Goal: Task Accomplishment & Management: Use online tool/utility

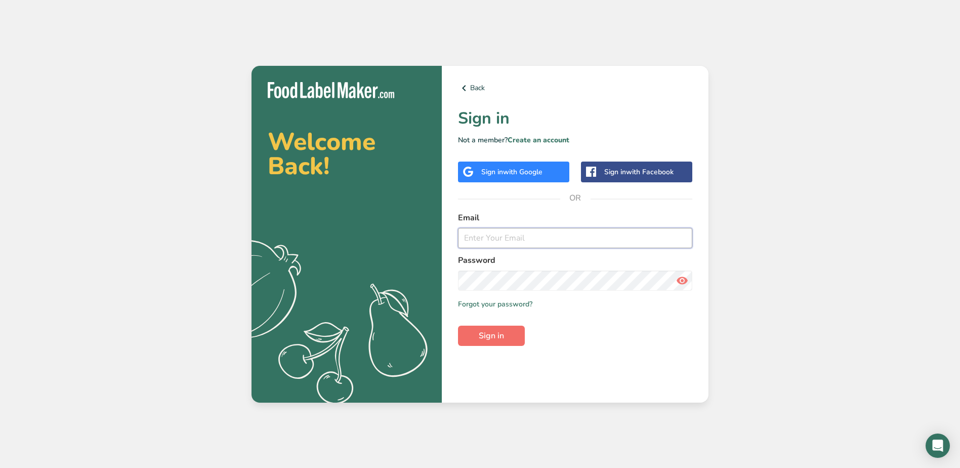
type input "[EMAIL_ADDRESS][DOMAIN_NAME]"
click at [505, 335] on button "Sign in" at bounding box center [491, 335] width 67 height 20
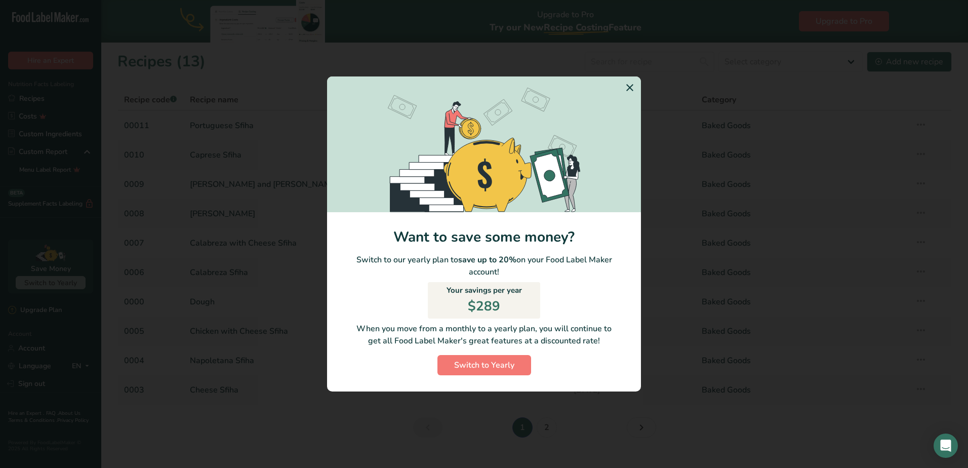
click at [627, 88] on icon "Switch to Yearly Modal" at bounding box center [630, 87] width 12 height 18
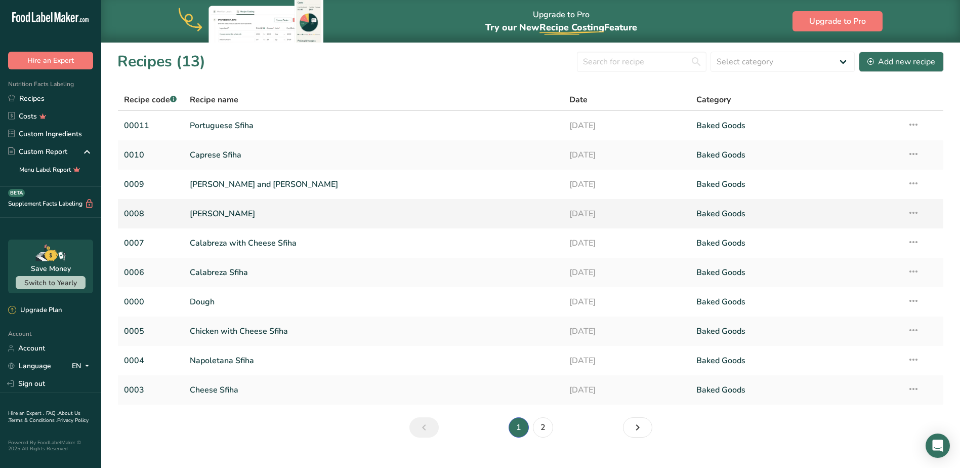
click at [225, 213] on link "[PERSON_NAME]" at bounding box center [374, 213] width 368 height 21
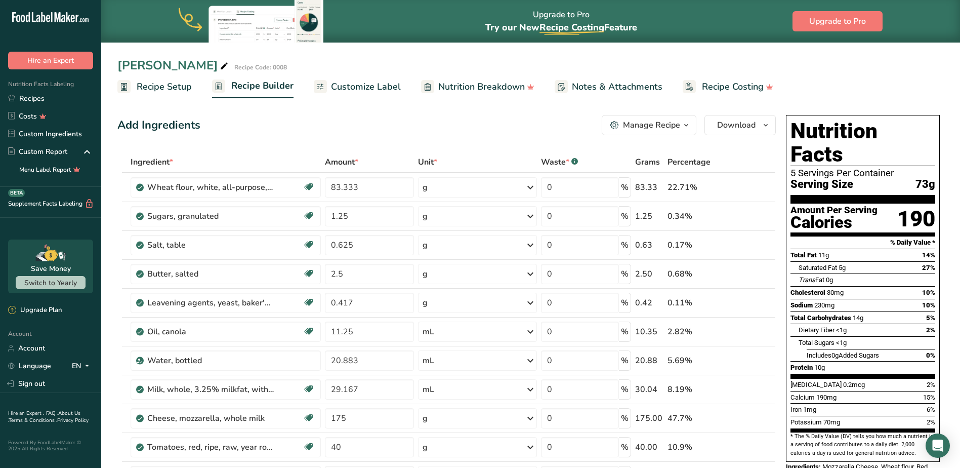
click at [173, 84] on span "Recipe Setup" at bounding box center [164, 87] width 55 height 14
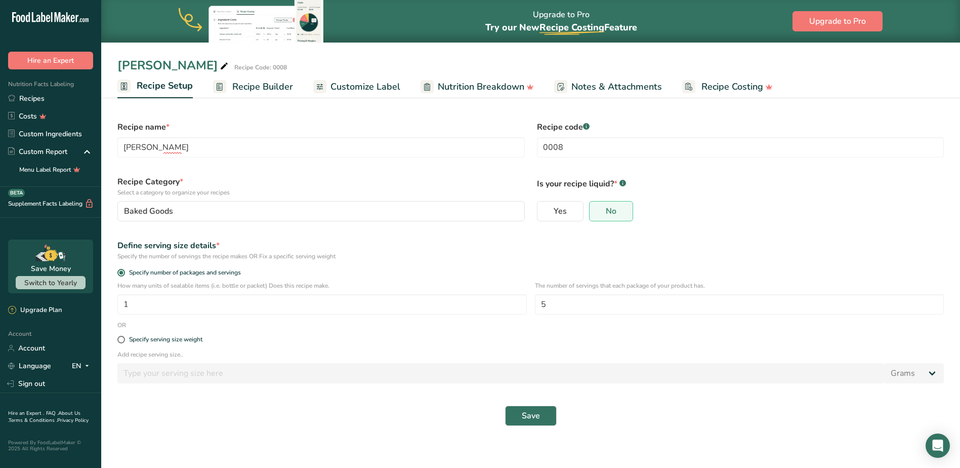
click at [257, 84] on span "Recipe Builder" at bounding box center [262, 87] width 61 height 14
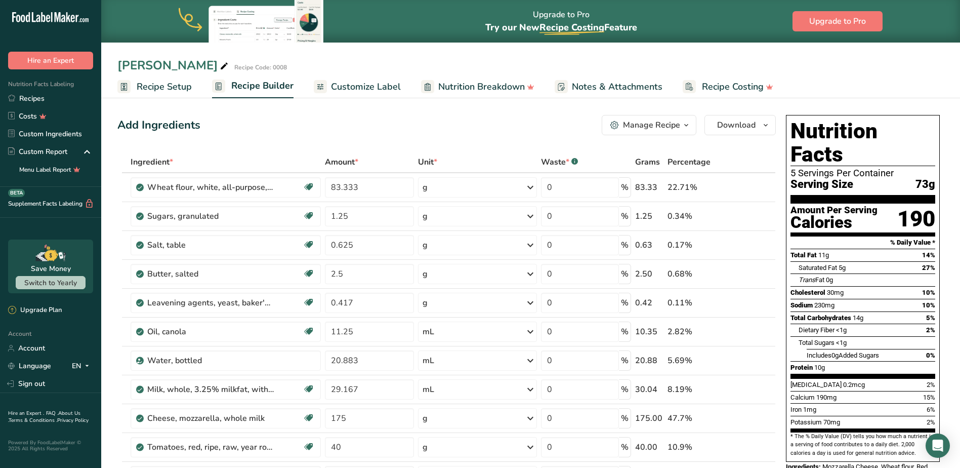
click at [689, 127] on icon "button" at bounding box center [686, 125] width 8 height 13
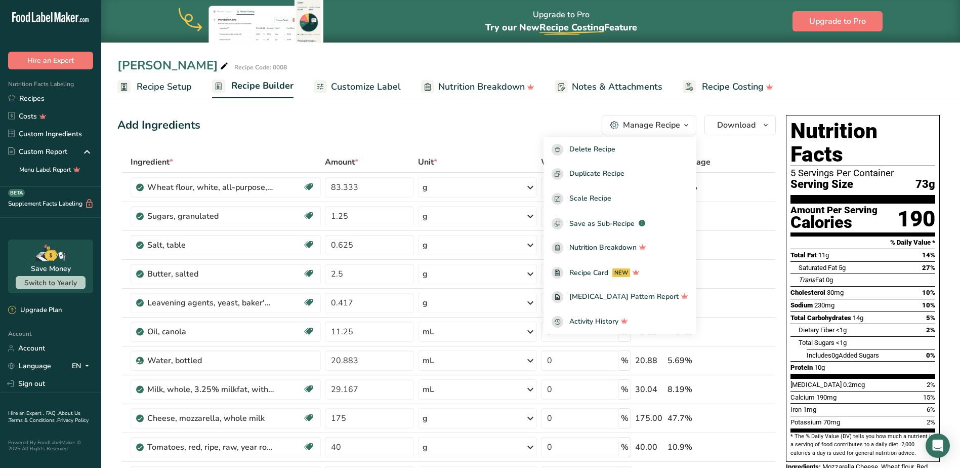
click at [381, 86] on span "Customize Label" at bounding box center [366, 87] width 70 height 14
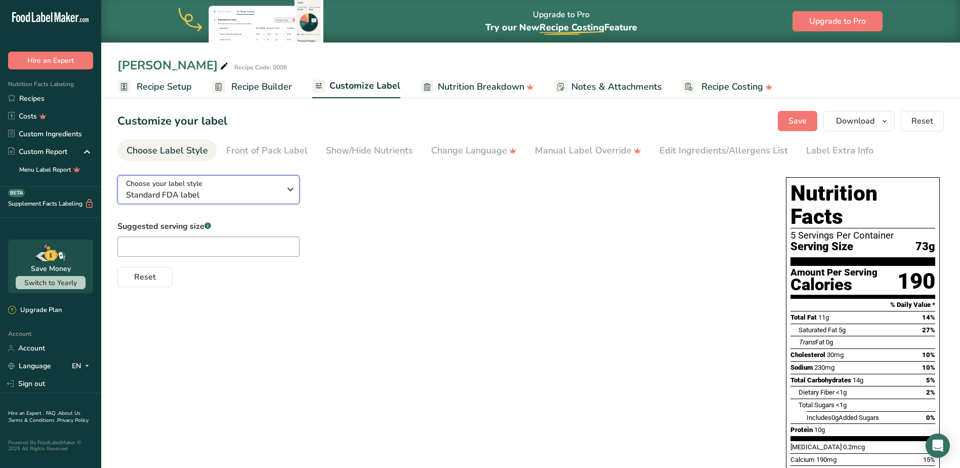
click at [290, 186] on icon "button" at bounding box center [290, 189] width 12 height 18
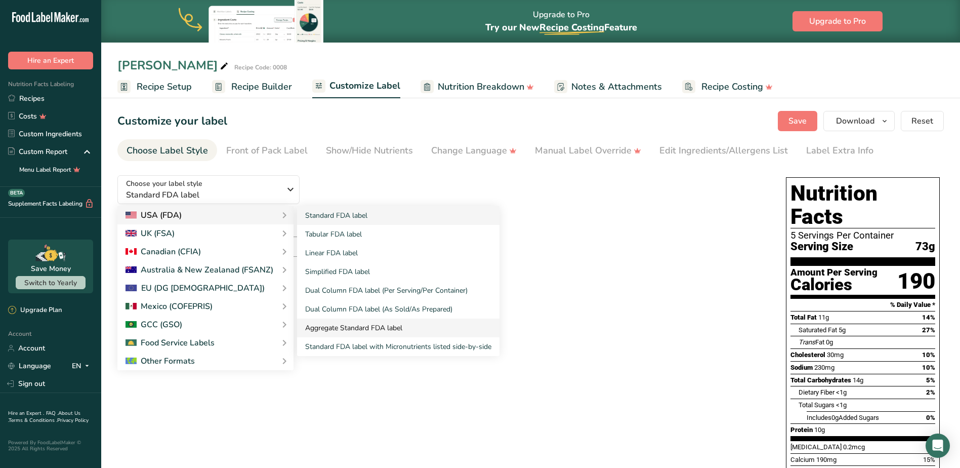
click at [383, 326] on link "Aggregate Standard FDA label" at bounding box center [398, 327] width 202 height 19
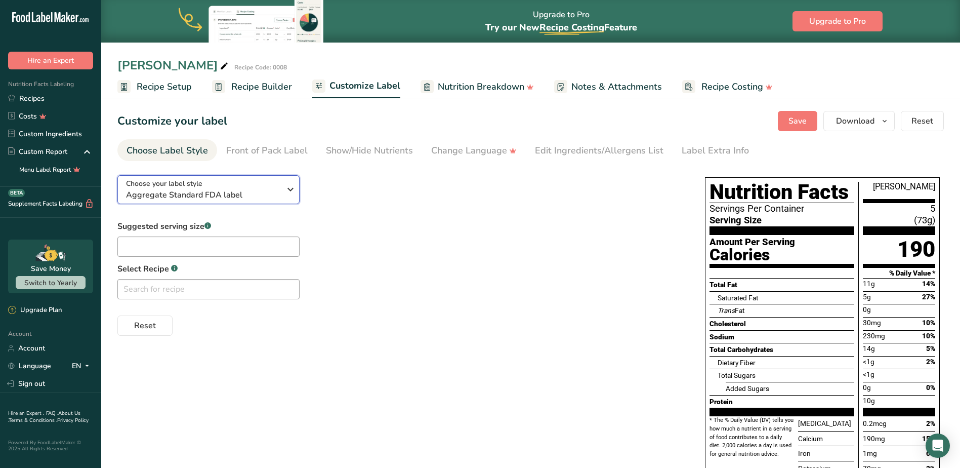
click at [291, 191] on icon "button" at bounding box center [290, 189] width 12 height 18
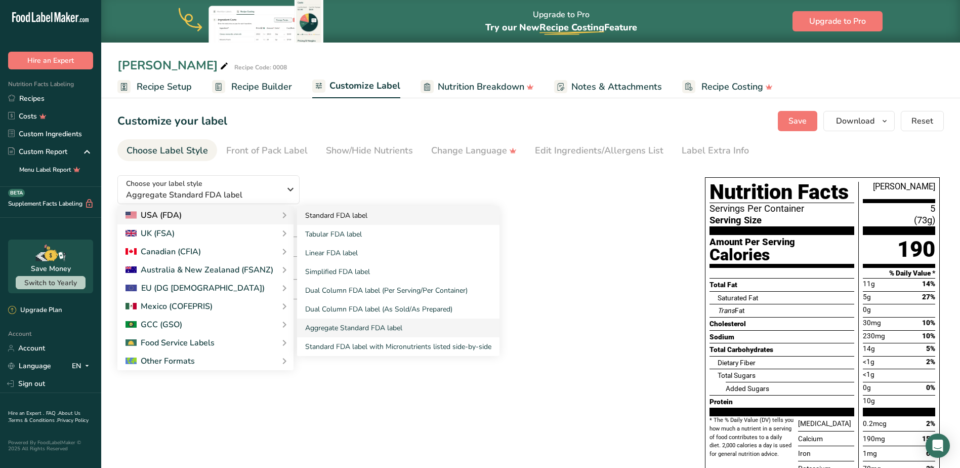
click at [321, 214] on link "Standard FDA label" at bounding box center [398, 215] width 202 height 19
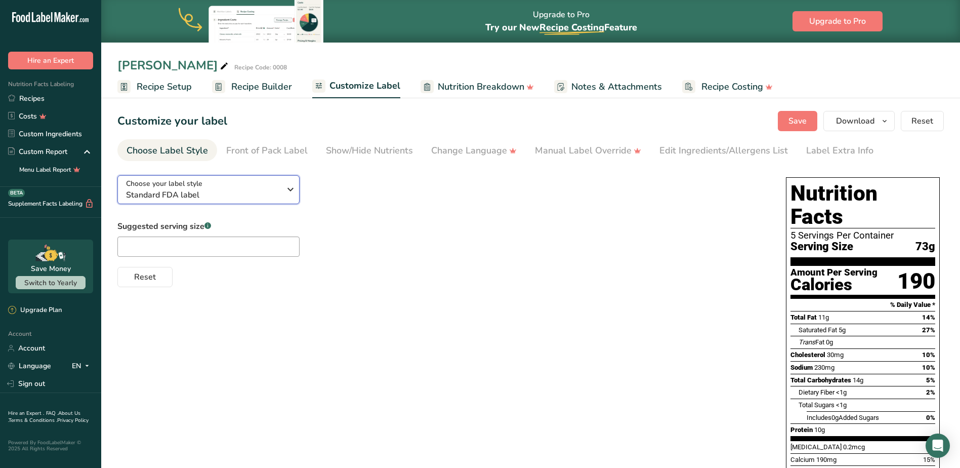
click at [286, 189] on icon "button" at bounding box center [290, 189] width 12 height 18
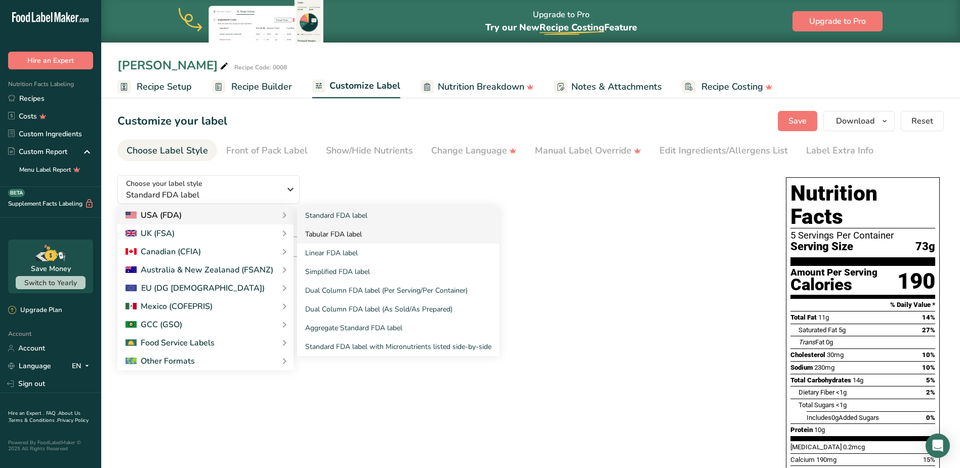
click at [316, 230] on link "Tabular FDA label" at bounding box center [398, 234] width 202 height 19
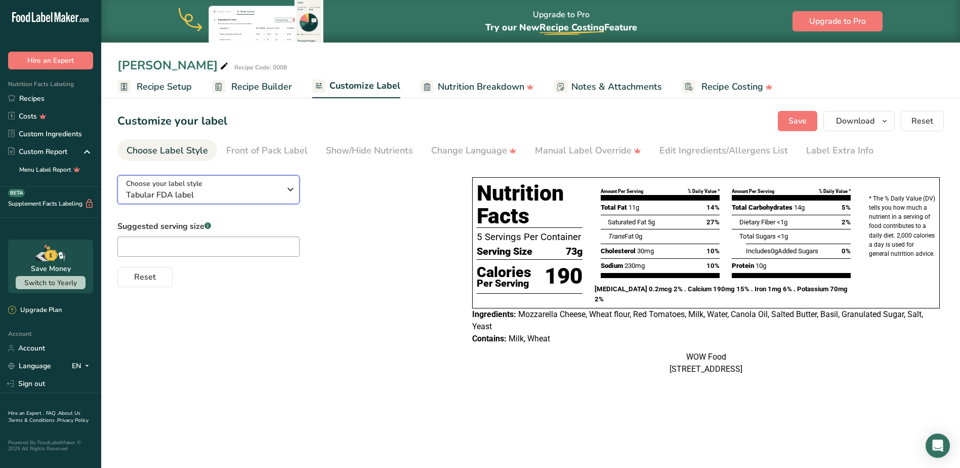
click at [288, 187] on icon "button" at bounding box center [290, 189] width 12 height 18
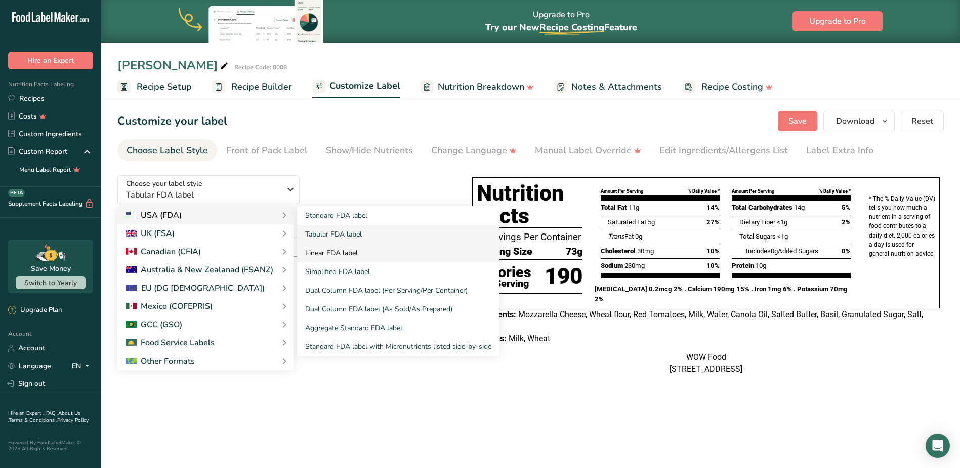
click at [330, 251] on link "Linear FDA label" at bounding box center [398, 252] width 202 height 19
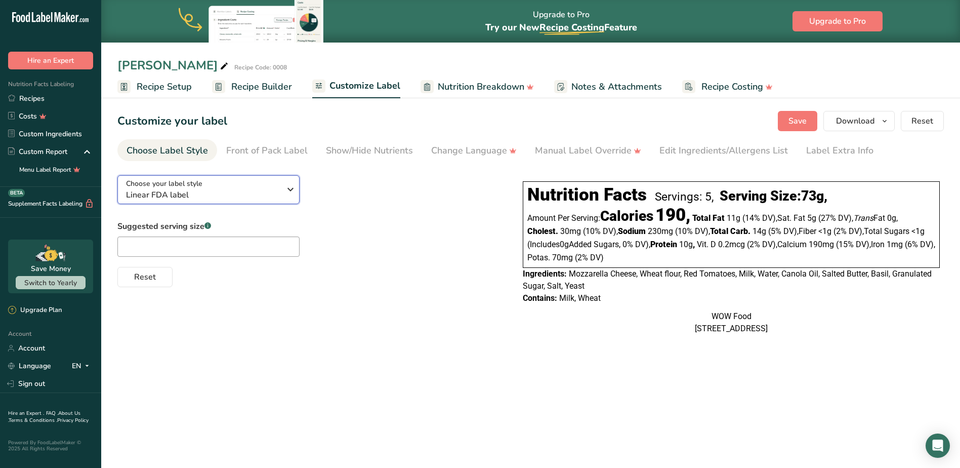
click at [284, 186] on icon "button" at bounding box center [290, 189] width 12 height 18
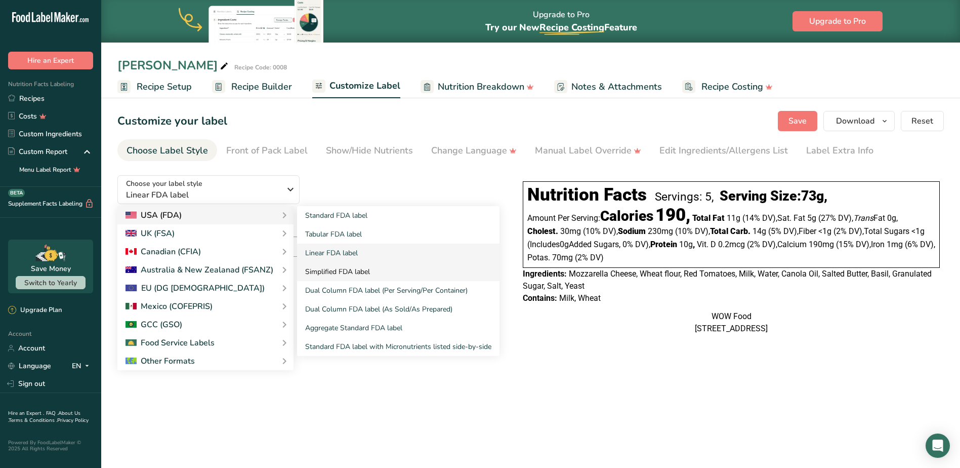
click at [324, 271] on link "Simplified FDA label" at bounding box center [398, 271] width 202 height 19
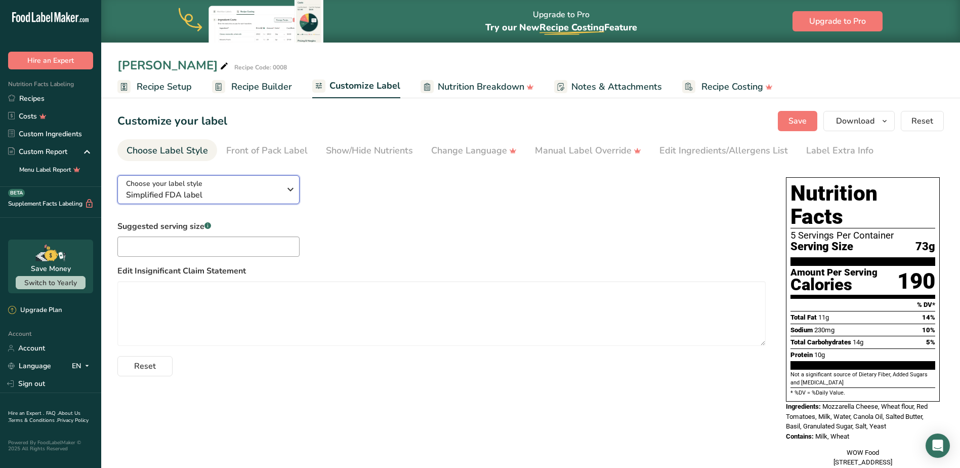
click at [291, 186] on icon "button" at bounding box center [290, 189] width 12 height 18
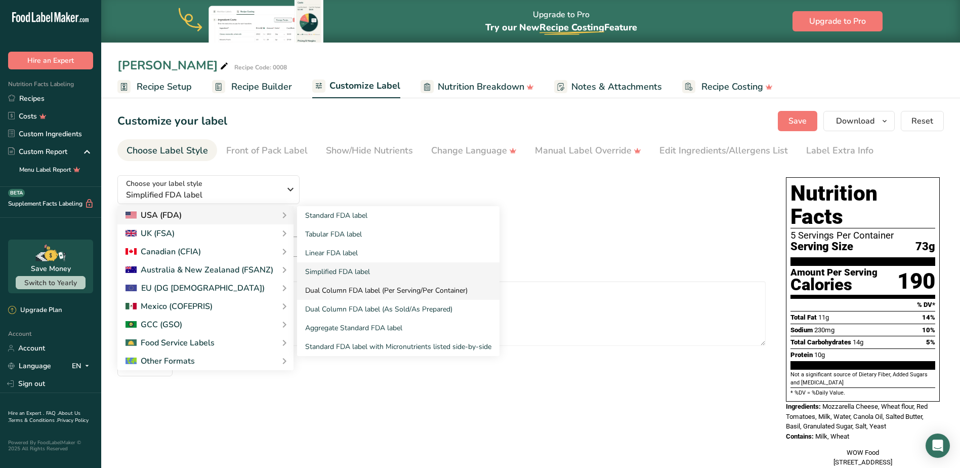
click at [341, 287] on link "Dual Column FDA label (Per Serving/Per Container)" at bounding box center [398, 290] width 202 height 19
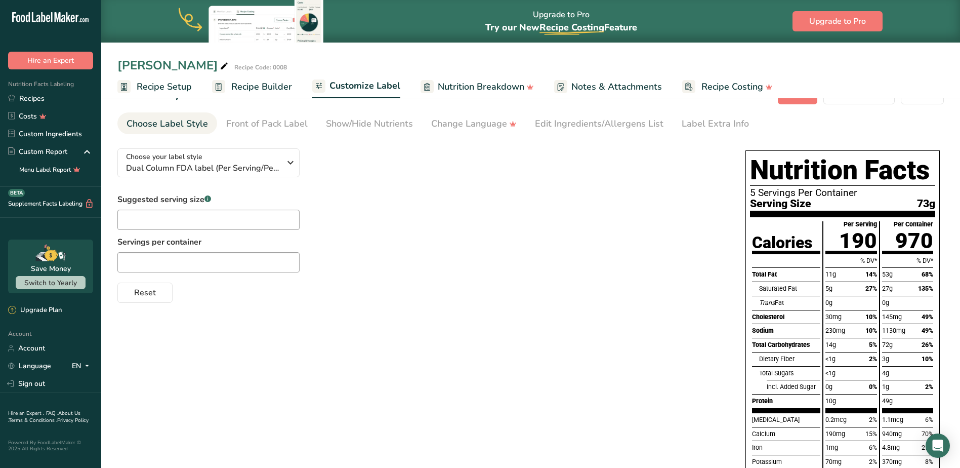
scroll to position [12, 0]
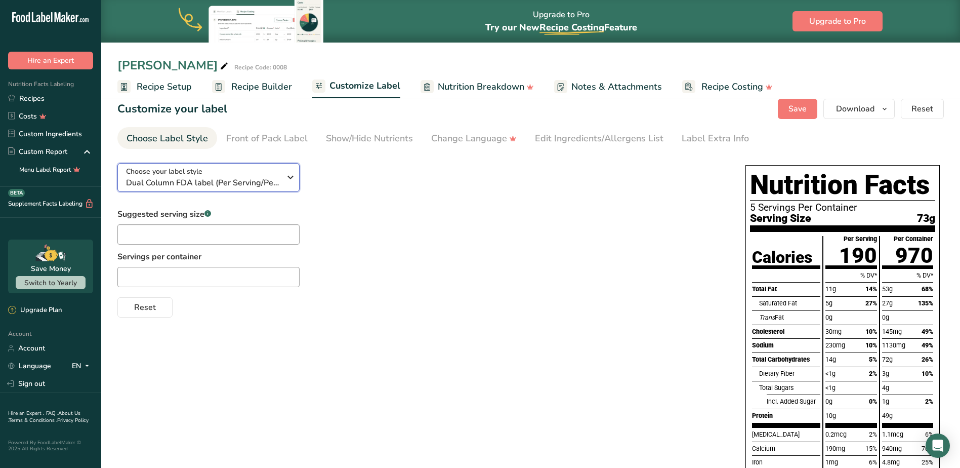
click at [292, 174] on icon "button" at bounding box center [290, 177] width 12 height 18
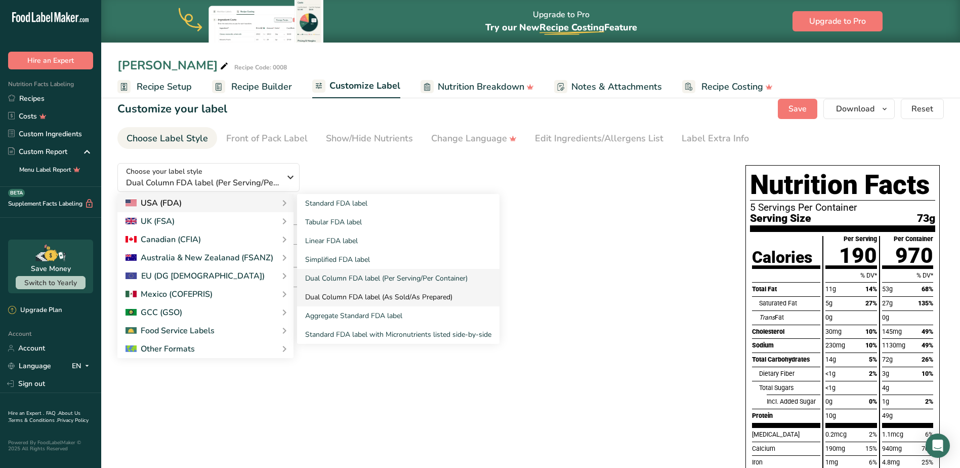
click at [355, 291] on link "Dual Column FDA label (As Sold/As Prepared)" at bounding box center [398, 296] width 202 height 19
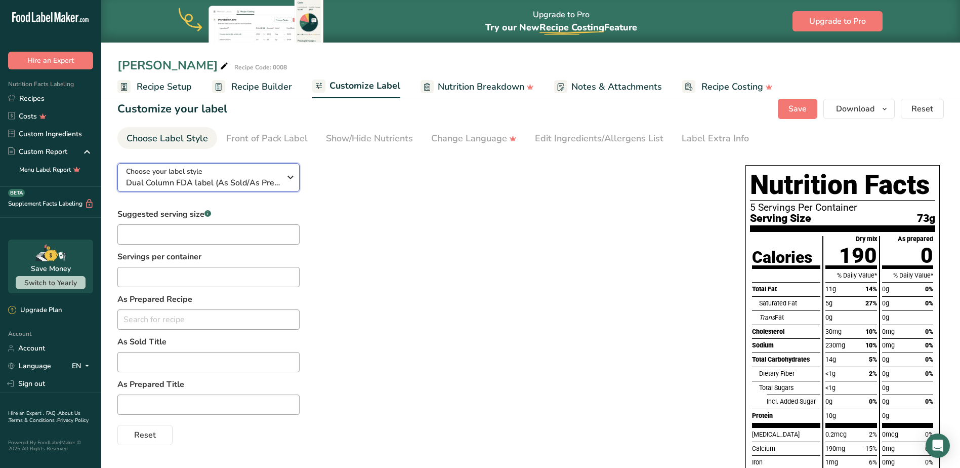
click at [290, 173] on icon "button" at bounding box center [290, 177] width 12 height 18
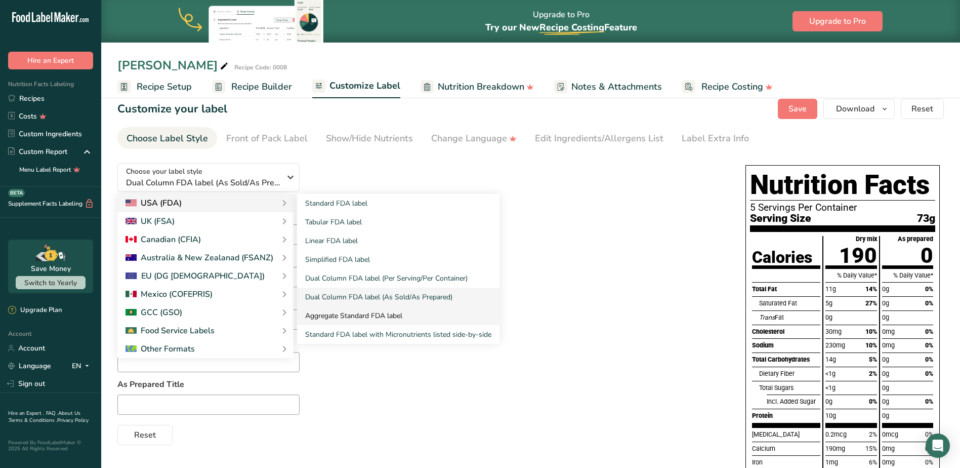
click at [366, 316] on link "Aggregate Standard FDA label" at bounding box center [398, 315] width 202 height 19
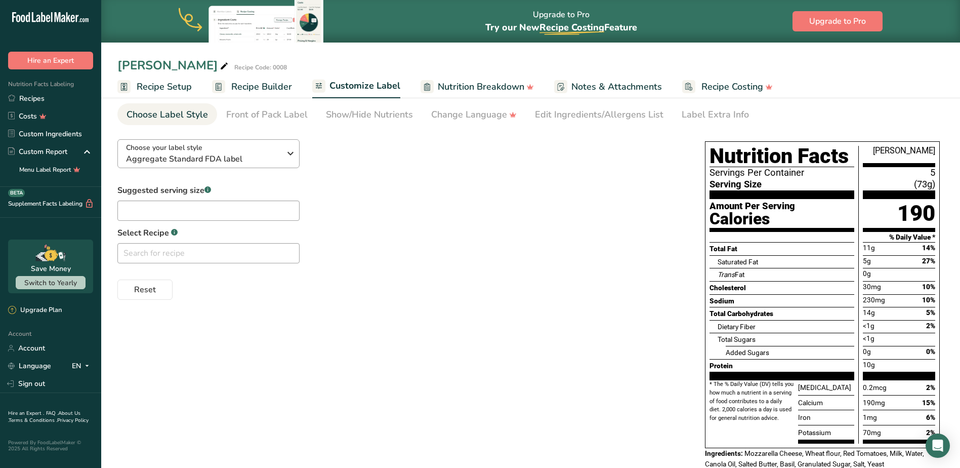
scroll to position [0, 0]
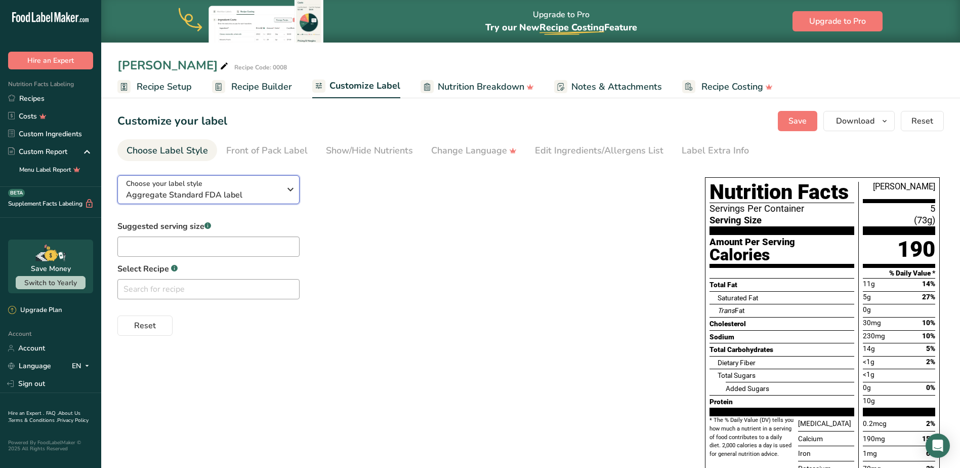
click at [289, 189] on icon "button" at bounding box center [290, 189] width 12 height 18
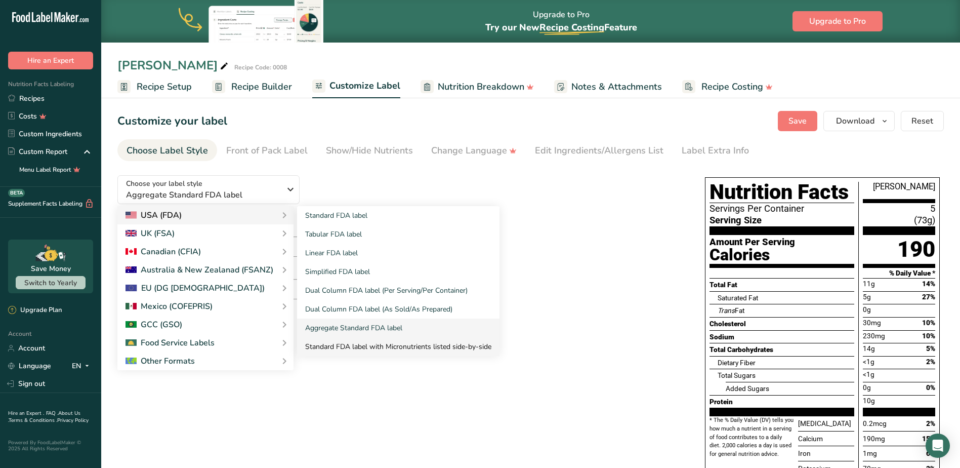
click at [357, 345] on link "Standard FDA label with Micronutrients listed side-by-side" at bounding box center [398, 346] width 202 height 19
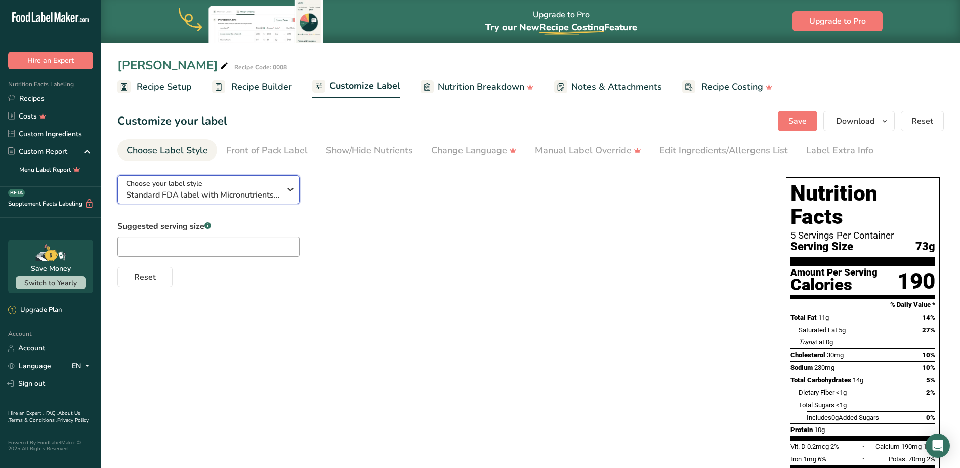
click at [295, 189] on icon "button" at bounding box center [290, 189] width 12 height 18
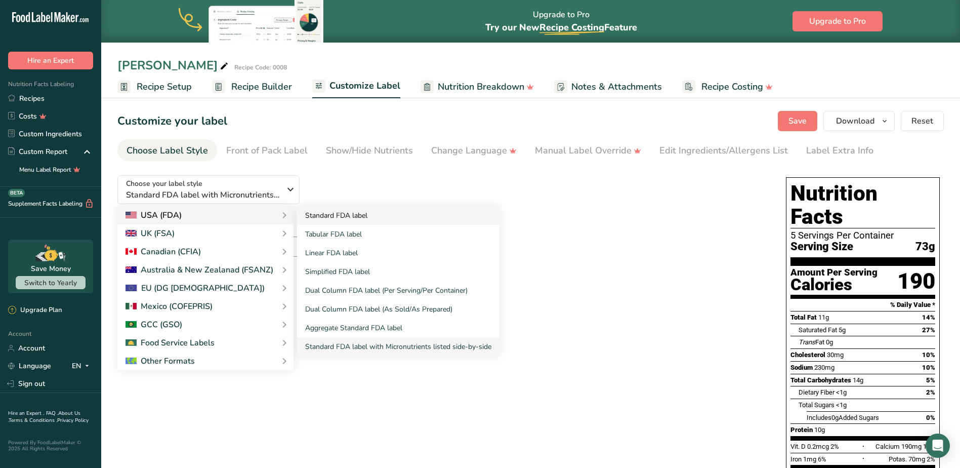
click at [325, 218] on link "Standard FDA label" at bounding box center [398, 215] width 202 height 19
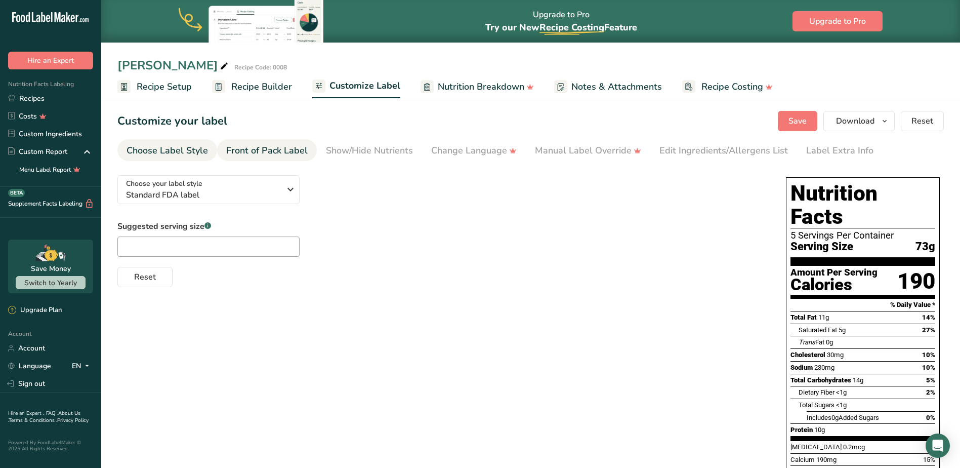
click at [291, 151] on div "Front of Pack Label" at bounding box center [266, 151] width 81 height 14
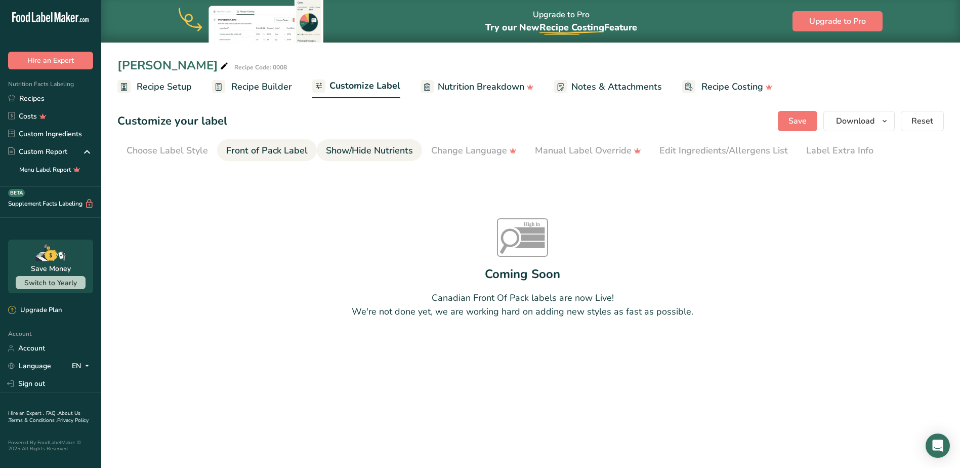
click at [355, 150] on div "Show/Hide Nutrients" at bounding box center [369, 151] width 87 height 14
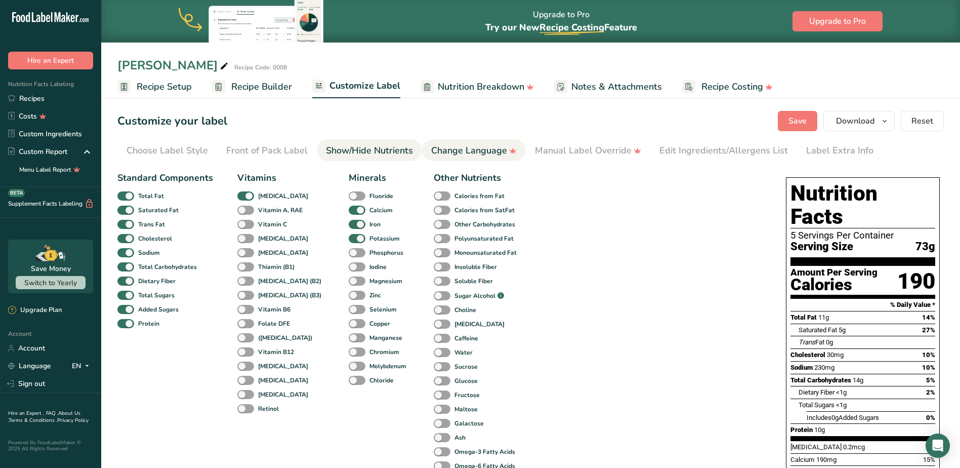
click at [442, 149] on div "Change Language" at bounding box center [474, 151] width 86 height 14
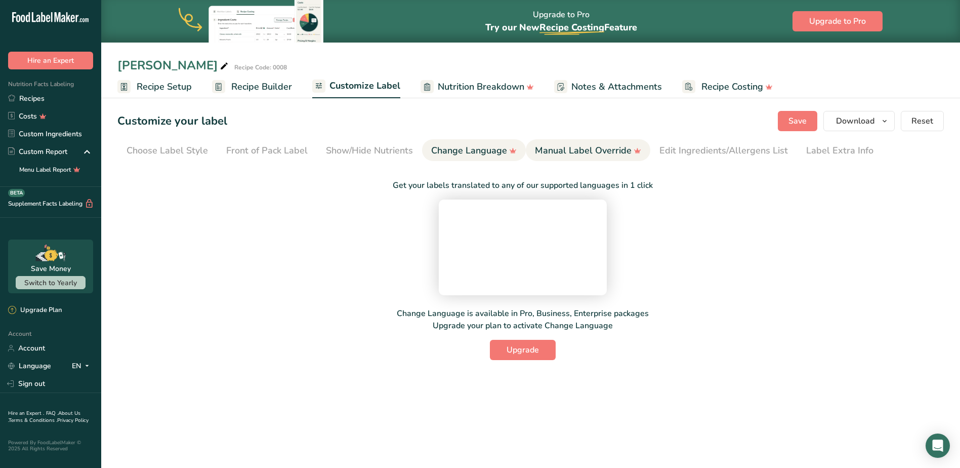
click at [564, 150] on div "Manual Label Override" at bounding box center [588, 151] width 106 height 14
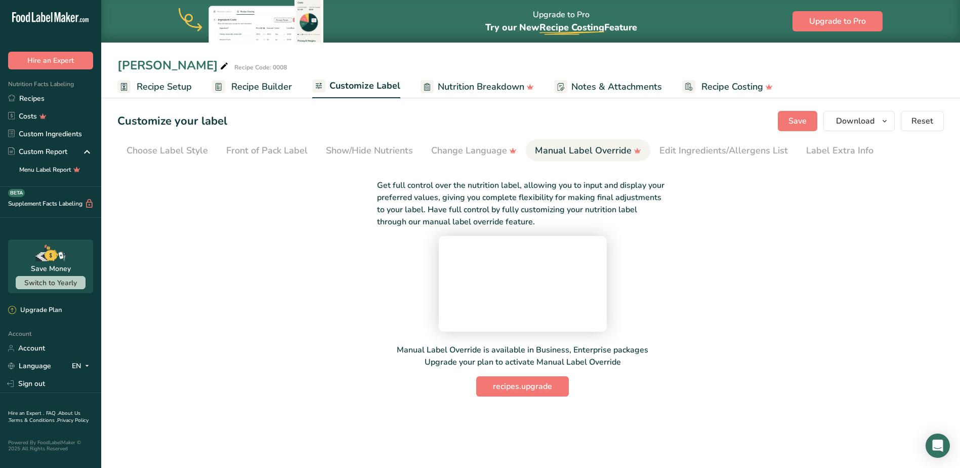
scroll to position [23, 0]
click at [688, 144] on div "Edit Ingredients/Allergens List" at bounding box center [723, 151] width 129 height 14
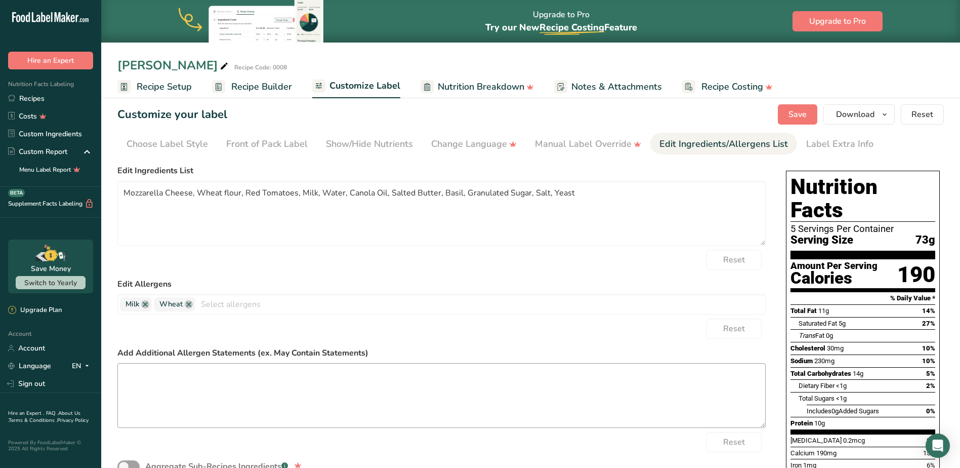
scroll to position [0, 0]
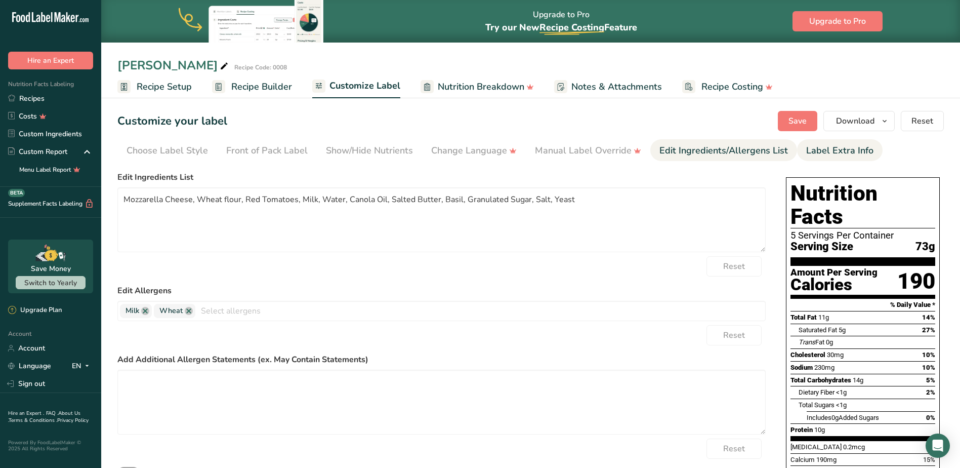
click at [830, 147] on div "Label Extra Info" at bounding box center [839, 151] width 67 height 14
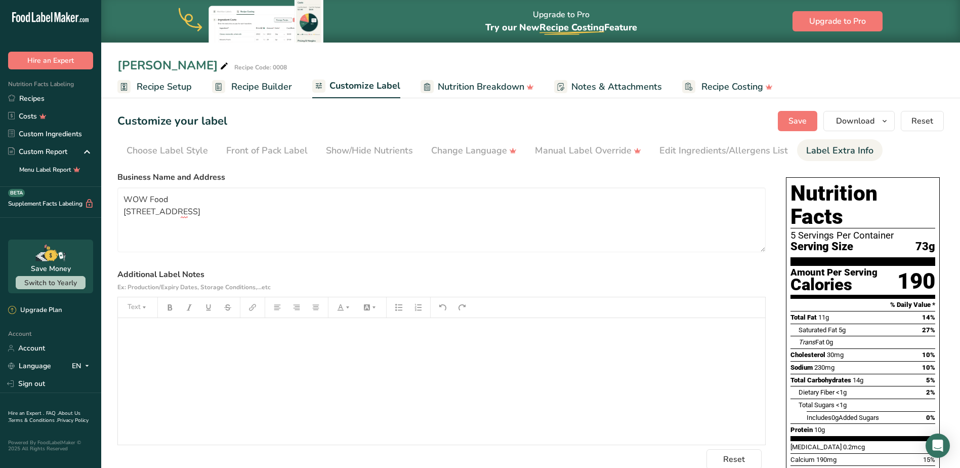
click at [512, 85] on span "Nutrition Breakdown" at bounding box center [481, 87] width 87 height 14
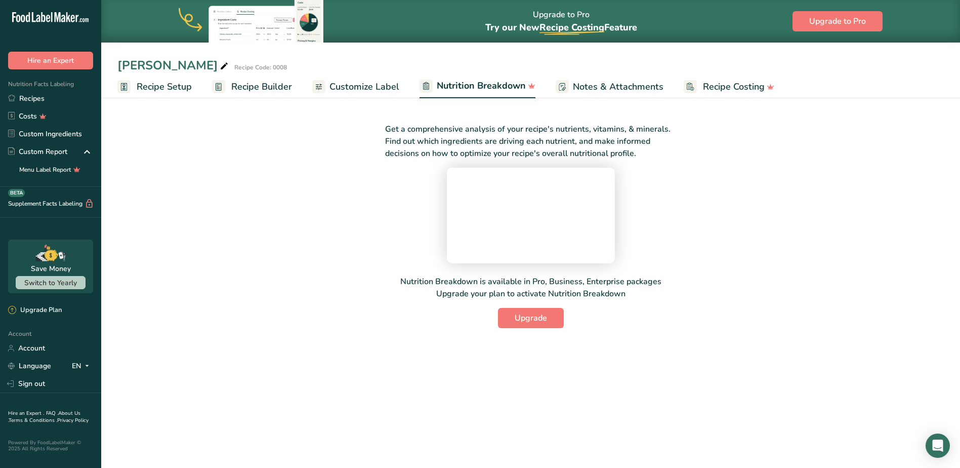
click at [594, 88] on span "Notes & Attachments" at bounding box center [618, 87] width 91 height 14
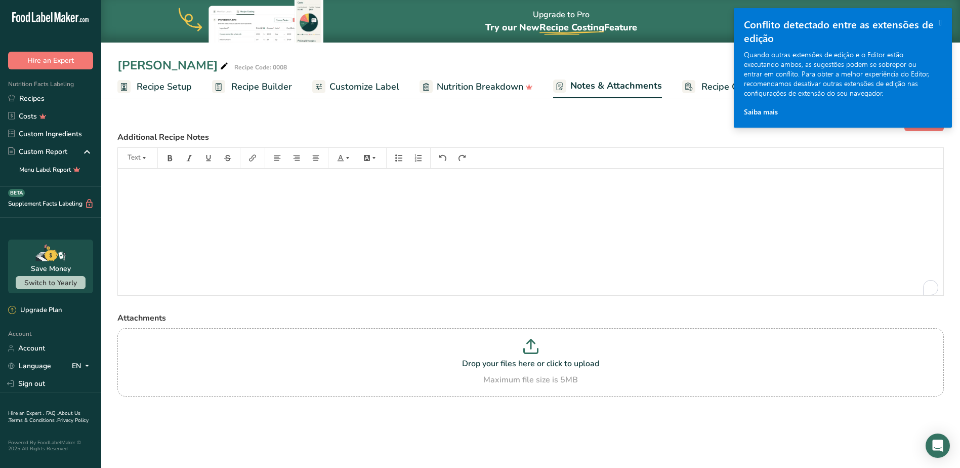
click at [708, 85] on span "Recipe Costing" at bounding box center [732, 87] width 62 height 14
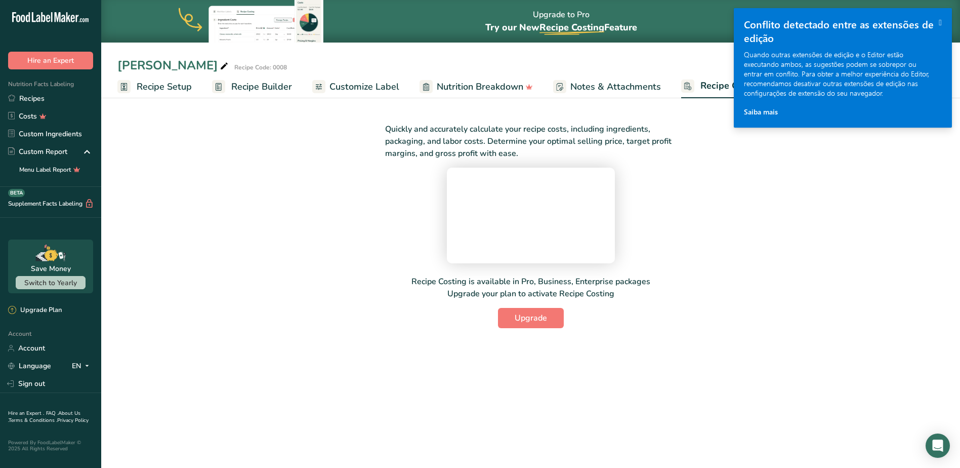
click at [939, 20] on icon "" at bounding box center [940, 22] width 3 height 9
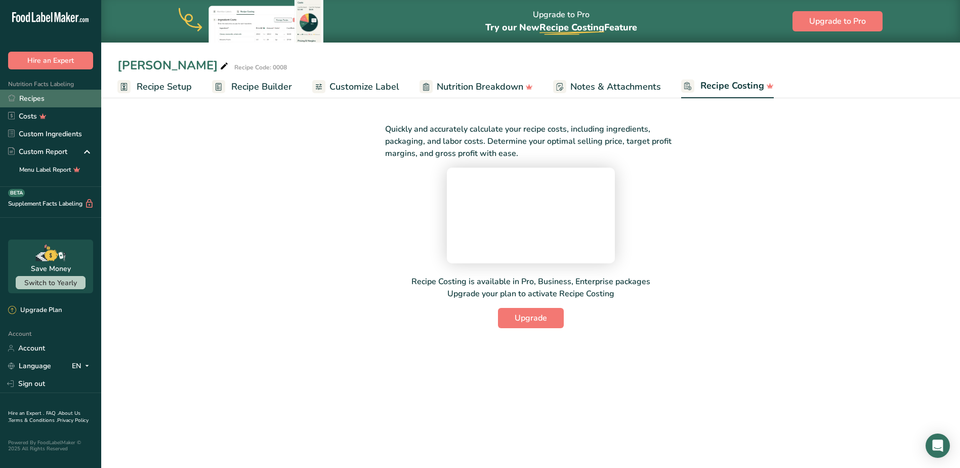
click at [34, 97] on link "Recipes" at bounding box center [50, 99] width 101 height 18
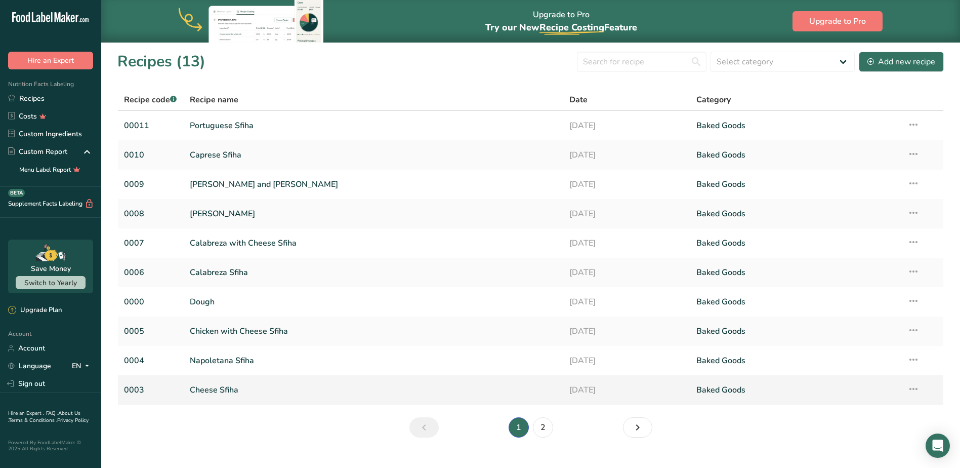
click at [225, 387] on link "Cheese Sfiha" at bounding box center [374, 389] width 368 height 21
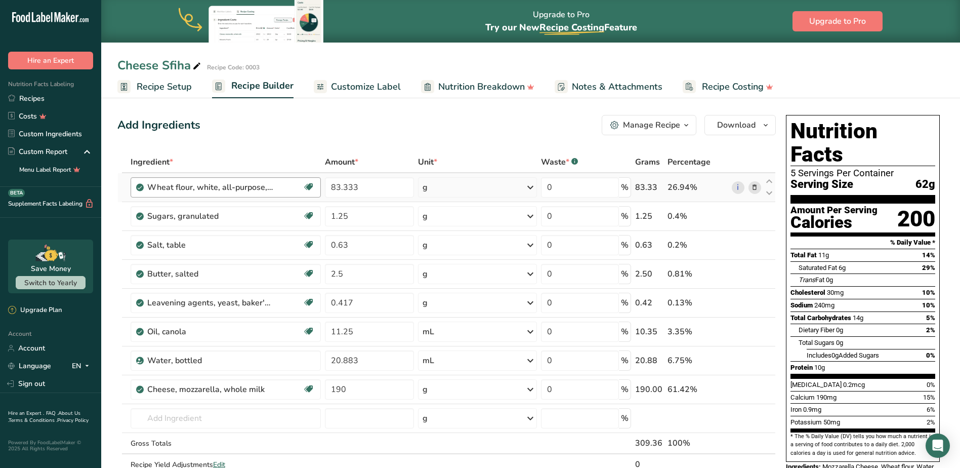
click at [280, 187] on div "Wheat flour, white, all-purpose, enriched, bleached" at bounding box center [224, 187] width 155 height 12
click at [308, 186] on icon at bounding box center [309, 187] width 10 height 16
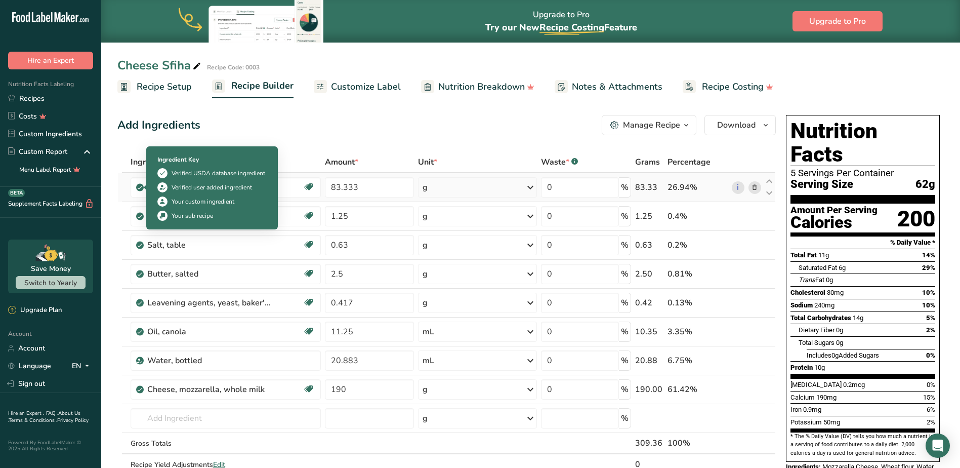
click at [142, 187] on icon at bounding box center [140, 187] width 6 height 9
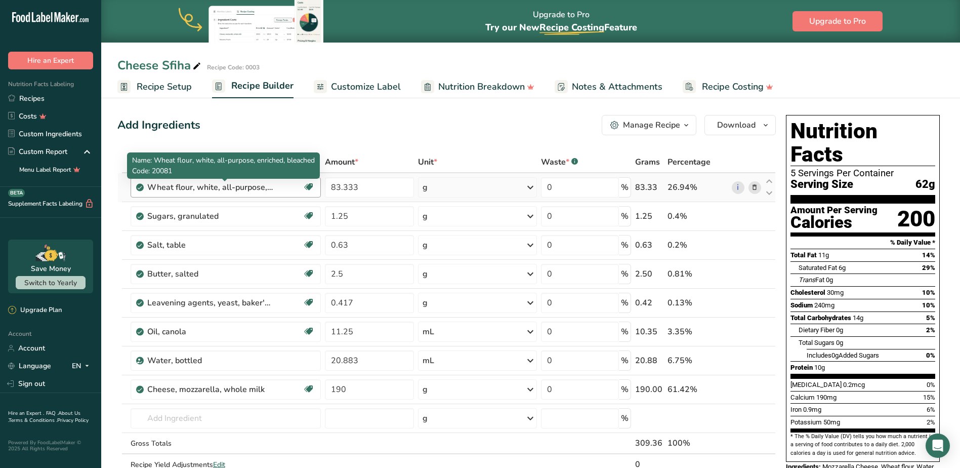
click at [159, 183] on div "Wheat flour, white, all-purpose, enriched, bleached" at bounding box center [210, 187] width 127 height 12
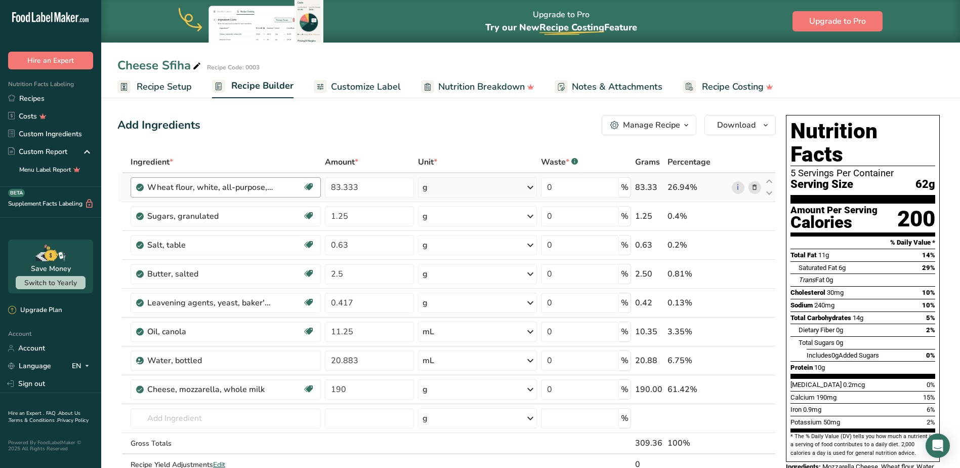
click at [163, 189] on div "Wheat flour, white, all-purpose, enriched, bleached" at bounding box center [210, 187] width 127 height 12
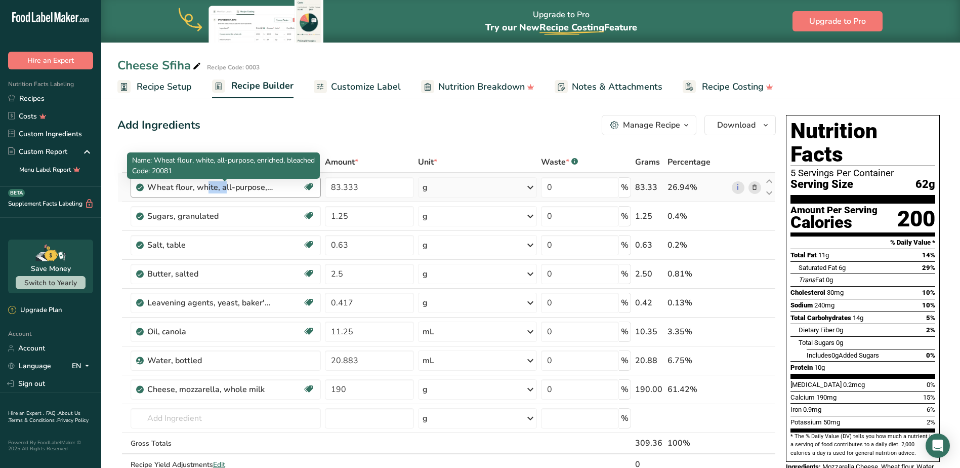
click at [163, 189] on div "Wheat flour, white, all-purpose, enriched, bleached" at bounding box center [210, 187] width 127 height 12
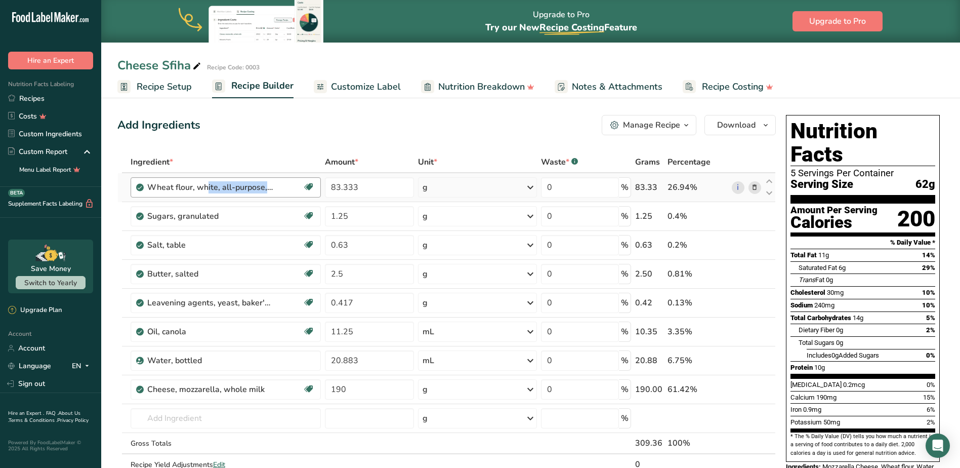
click at [163, 189] on div "Wheat flour, white, all-purpose, enriched, bleached" at bounding box center [210, 187] width 127 height 12
click at [397, 132] on div "Add Ingredients Manage Recipe Delete Recipe Duplicate Recipe Scale Recipe Save …" at bounding box center [446, 125] width 658 height 20
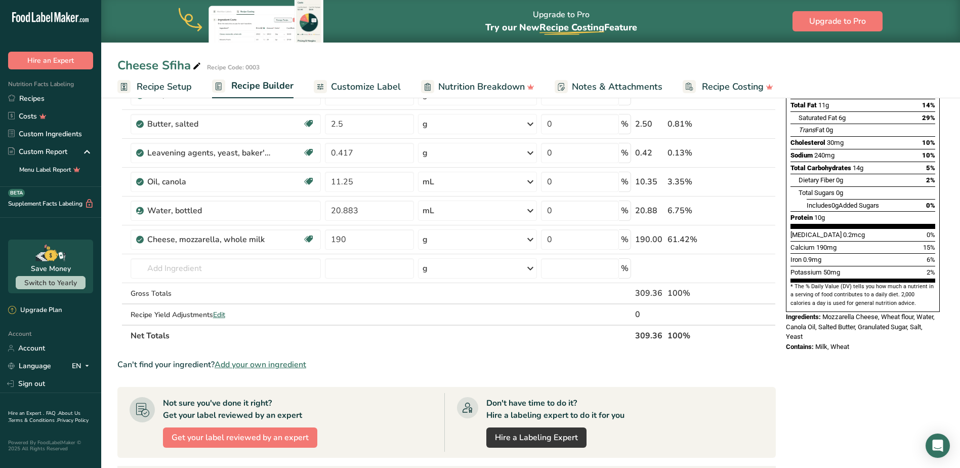
scroll to position [113, 0]
